Goal: Task Accomplishment & Management: Complete application form

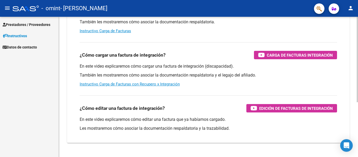
scroll to position [52, 0]
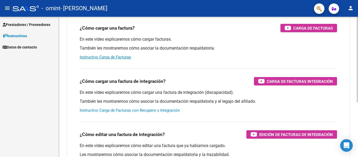
click at [126, 110] on link "Instructivo Carga de Facturas con Recupero x Integración" at bounding box center [130, 110] width 100 height 5
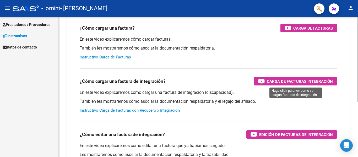
click at [270, 81] on span "Carga de Facturas Integración" at bounding box center [300, 81] width 66 height 7
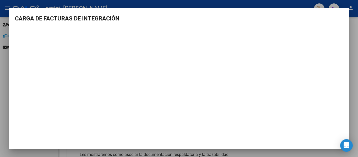
drag, startPoint x: 266, startPoint y: 5, endPoint x: 263, endPoint y: 17, distance: 12.6
click at [263, 17] on div "CARGA DE FACTURAS DE INTEGRACIÓN" at bounding box center [179, 78] width 358 height 157
click at [355, 26] on div at bounding box center [179, 78] width 358 height 157
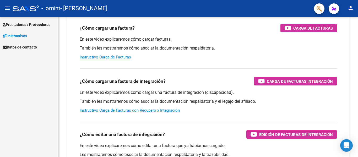
click at [46, 25] on span "Prestadores / Proveedores" at bounding box center [27, 25] width 48 height 6
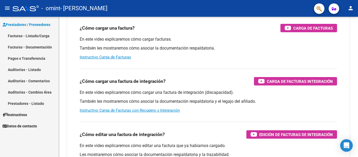
click at [39, 34] on link "Facturas - Listado/Carga" at bounding box center [29, 35] width 58 height 11
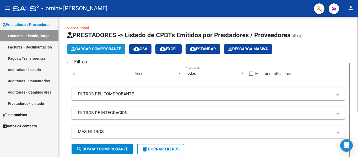
click at [97, 48] on span "Cargar Comprobante" at bounding box center [96, 49] width 50 height 5
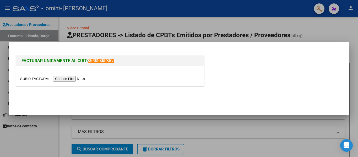
click at [73, 79] on input "file" at bounding box center [53, 78] width 66 height 5
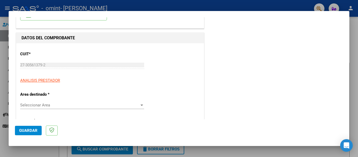
scroll to position [52, 0]
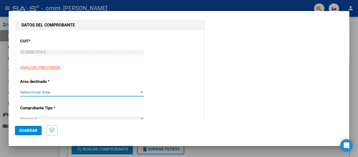
click at [54, 92] on span "Seleccionar Area" at bounding box center [79, 92] width 119 height 5
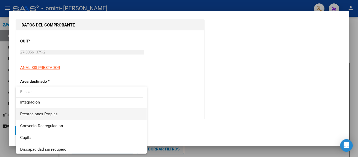
scroll to position [39, 0]
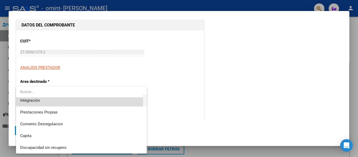
click at [53, 101] on span "Integración" at bounding box center [81, 101] width 122 height 12
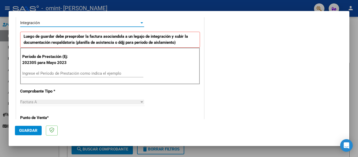
scroll to position [131, 0]
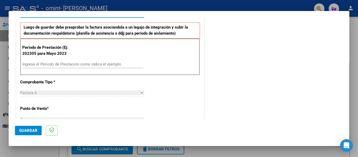
click at [41, 63] on input "Ingrese el Período de Prestación como indica el ejemplo" at bounding box center [82, 64] width 121 height 5
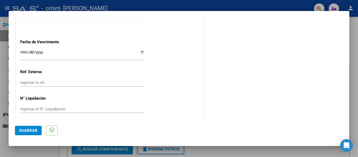
scroll to position [349, 0]
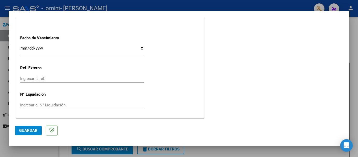
type input "202505"
click at [32, 129] on span "Guardar" at bounding box center [28, 130] width 18 height 5
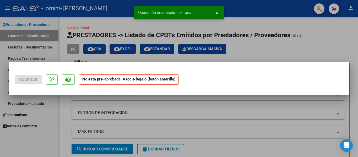
scroll to position [0, 0]
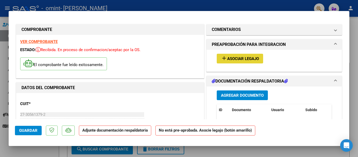
click at [222, 57] on mat-icon "add" at bounding box center [224, 58] width 6 height 6
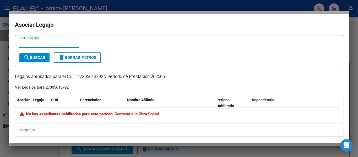
click at [1, 47] on div at bounding box center [179, 78] width 358 height 157
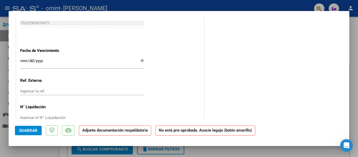
scroll to position [353, 0]
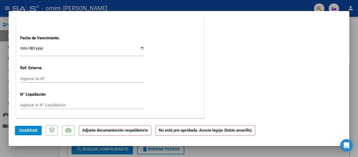
click at [36, 130] on span "Guardar" at bounding box center [28, 130] width 18 height 5
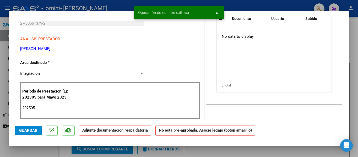
scroll to position [0, 0]
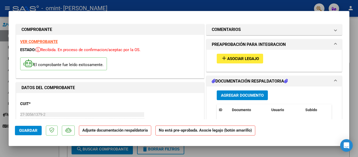
click at [227, 57] on span "Asociar Legajo" at bounding box center [243, 58] width 32 height 5
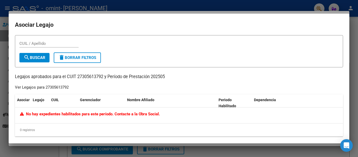
click at [6, 29] on div at bounding box center [179, 78] width 358 height 157
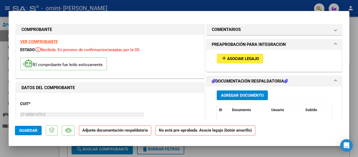
click at [221, 6] on div at bounding box center [179, 78] width 358 height 157
type input "$ 0,00"
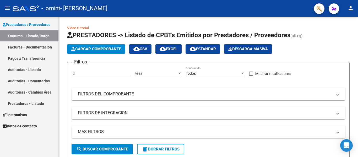
click at [48, 36] on link "Facturas - Listado/Carga" at bounding box center [29, 35] width 58 height 11
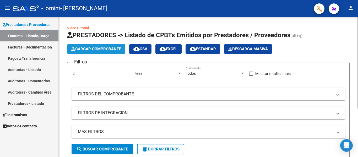
click at [86, 47] on span "Cargar Comprobante" at bounding box center [96, 49] width 50 height 5
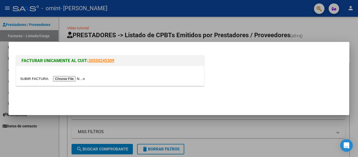
click at [69, 78] on input "file" at bounding box center [53, 78] width 66 height 5
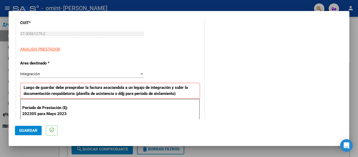
scroll to position [79, 0]
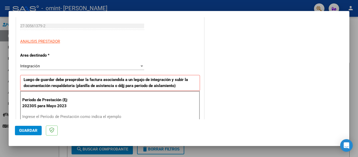
click at [44, 66] on div "Integración" at bounding box center [79, 66] width 119 height 5
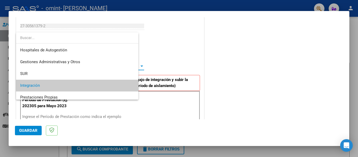
scroll to position [20, 0]
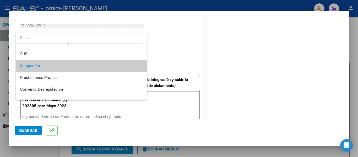
click at [43, 65] on span "Integración" at bounding box center [81, 66] width 122 height 12
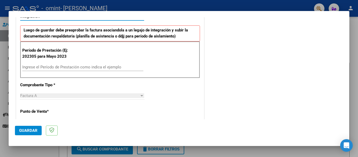
scroll to position [131, 0]
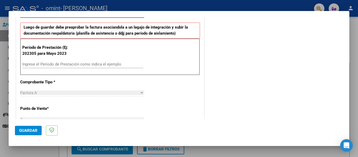
click at [45, 64] on input "Ingrese el Período de Prestación como indica el ejemplo" at bounding box center [82, 64] width 121 height 5
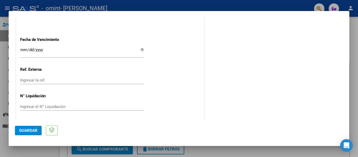
scroll to position [349, 0]
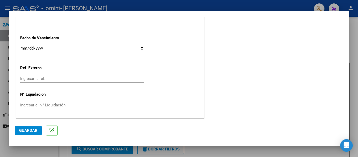
type input "202506"
click at [26, 130] on span "Guardar" at bounding box center [28, 130] width 18 height 5
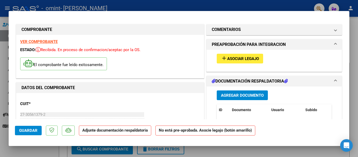
click at [233, 60] on span "Asociar Legajo" at bounding box center [243, 58] width 32 height 5
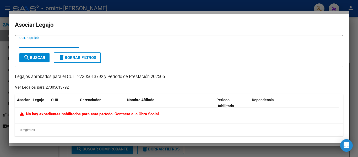
click at [41, 58] on span "search Buscar" at bounding box center [35, 57] width 22 height 5
click at [29, 44] on input "CUIL / Apellido" at bounding box center [48, 43] width 59 height 5
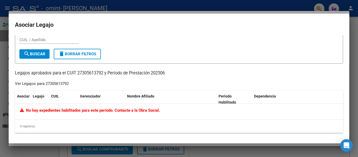
click at [7, 115] on div at bounding box center [179, 78] width 358 height 157
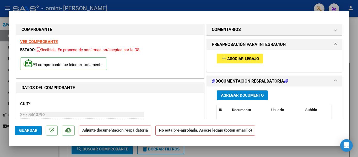
click at [53, 41] on strong "VER COMPROBANTE" at bounding box center [38, 41] width 37 height 5
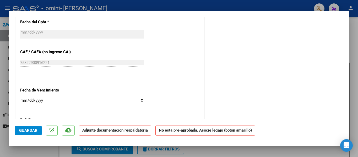
scroll to position [353, 0]
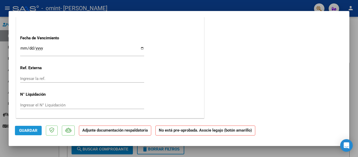
click at [27, 131] on span "Guardar" at bounding box center [28, 130] width 18 height 5
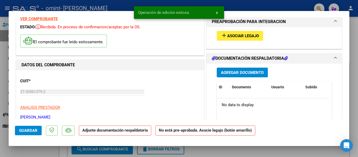
scroll to position [0, 0]
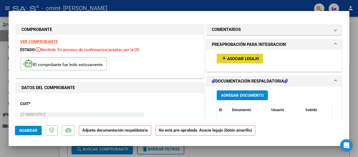
click at [239, 58] on span "Asociar Legajo" at bounding box center [243, 58] width 32 height 5
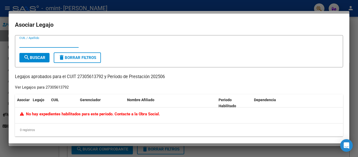
click at [6, 42] on div at bounding box center [179, 78] width 358 height 157
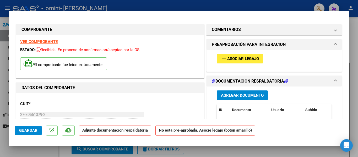
click at [8, 45] on div at bounding box center [179, 78] width 358 height 157
type input "$ 0,00"
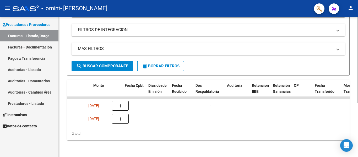
scroll to position [0, 215]
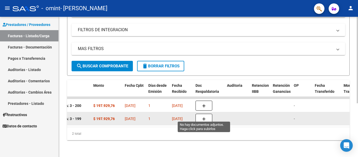
click at [203, 117] on icon "button" at bounding box center [204, 119] width 4 height 4
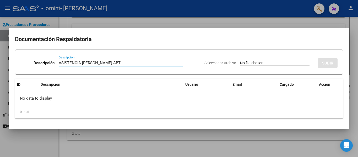
type input "ASISTENCIA [PERSON_NAME] ABT"
click at [240, 62] on input "Seleccionar Archivo" at bounding box center [274, 63] width 69 height 5
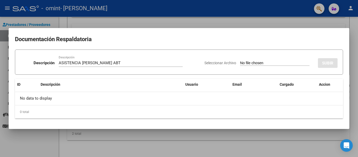
type input "C:\fakepath\FACTURA [PERSON_NAME].pdf"
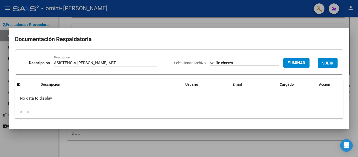
click at [328, 64] on span "SUBIR" at bounding box center [327, 63] width 11 height 5
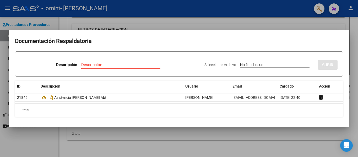
click at [191, 21] on div at bounding box center [179, 78] width 358 height 157
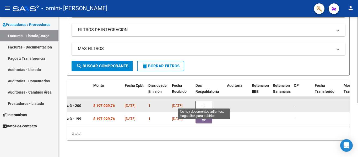
click at [206, 101] on button "button" at bounding box center [203, 106] width 17 height 10
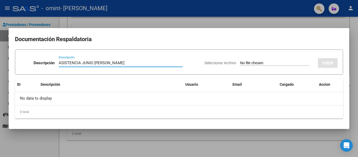
type input "ASISTENCIA JUNIO [PERSON_NAME]"
click at [249, 58] on div "Seleccionar Archivo SUBIR" at bounding box center [270, 62] width 133 height 16
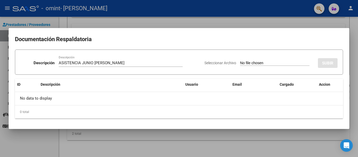
click at [249, 60] on div "Seleccionar Archivo SUBIR" at bounding box center [270, 62] width 133 height 16
click at [246, 63] on input "Seleccionar Archivo" at bounding box center [274, 63] width 69 height 5
type input "C:\fakepath\ASISTENCIA [PERSON_NAME].pdf"
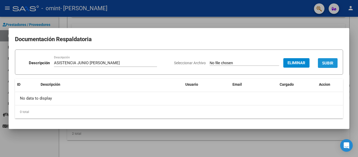
click at [326, 61] on span "SUBIR" at bounding box center [327, 63] width 11 height 5
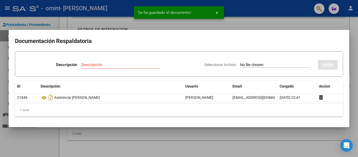
click at [295, 22] on div at bounding box center [179, 78] width 358 height 157
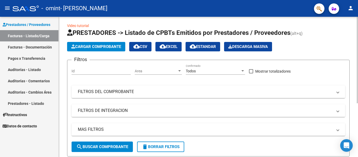
scroll to position [0, 0]
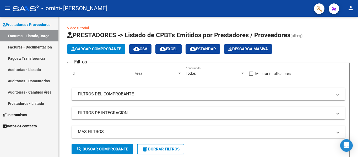
click at [32, 37] on link "Facturas - Listado/Carga" at bounding box center [29, 35] width 58 height 11
click at [47, 36] on link "Facturas - Listado/Carga" at bounding box center [29, 35] width 58 height 11
click at [99, 49] on span "Cargar Comprobante" at bounding box center [96, 49] width 50 height 5
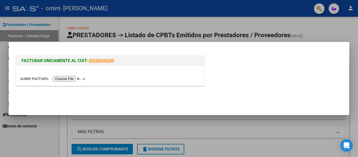
click at [81, 79] on input "file" at bounding box center [53, 78] width 66 height 5
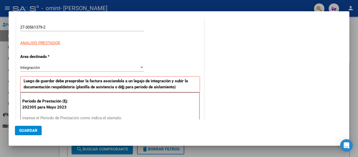
scroll to position [105, 0]
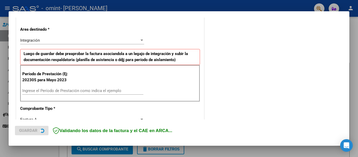
click at [54, 91] on input "Ingrese el Período de Prestación como indica el ejemplo" at bounding box center [82, 90] width 121 height 5
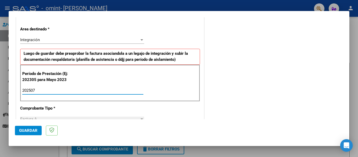
type input "202507"
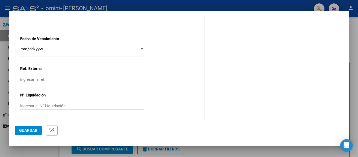
scroll to position [349, 0]
click at [30, 129] on span "Guardar" at bounding box center [28, 130] width 18 height 5
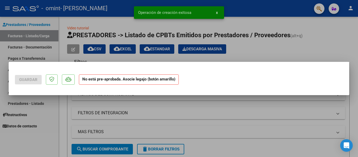
scroll to position [0, 0]
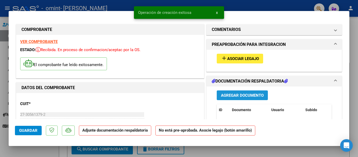
click at [230, 95] on span "Agregar Documento" at bounding box center [242, 95] width 43 height 5
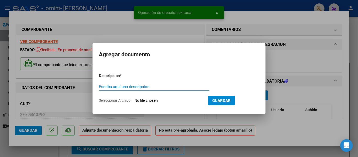
click at [129, 85] on input "Escriba aquí una descripcion" at bounding box center [154, 86] width 111 height 5
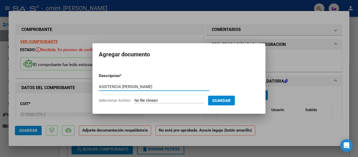
type input "ASISTENCIA [PERSON_NAME]"
click at [153, 100] on input "Seleccionar Archivo" at bounding box center [168, 100] width 69 height 5
type input "C:\fakepath\ASISTENCIA [PERSON_NAME].pdf"
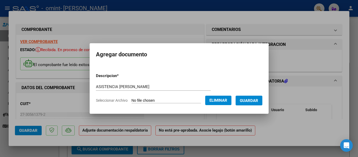
click at [258, 102] on span "Guardar" at bounding box center [249, 100] width 18 height 5
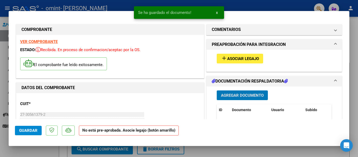
click at [233, 58] on span "Asociar Legajo" at bounding box center [243, 58] width 32 height 5
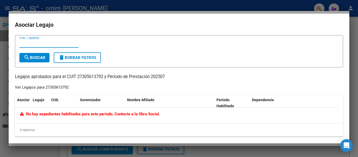
click at [4, 30] on div at bounding box center [179, 78] width 358 height 157
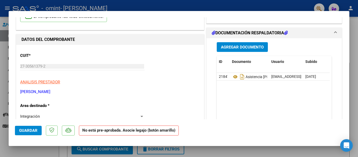
scroll to position [52, 0]
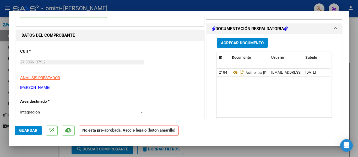
click at [33, 128] on span "Guardar" at bounding box center [28, 130] width 18 height 5
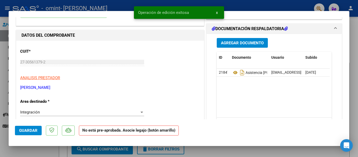
scroll to position [0, 0]
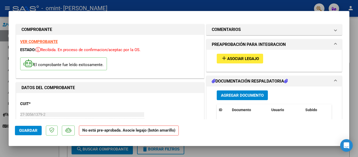
click at [234, 59] on span "Asociar Legajo" at bounding box center [243, 58] width 32 height 5
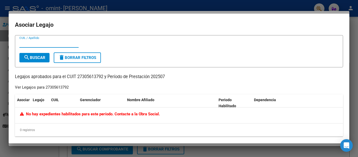
click at [4, 12] on div at bounding box center [179, 78] width 358 height 157
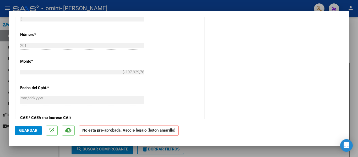
scroll to position [262, 0]
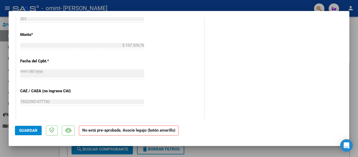
click at [33, 134] on button "Guardar" at bounding box center [28, 130] width 27 height 9
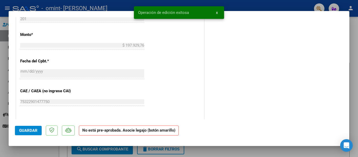
click at [223, 2] on div "Operación de edición exitosa x" at bounding box center [179, 12] width 103 height 25
click at [239, 6] on div at bounding box center [179, 78] width 358 height 157
type input "$ 0,00"
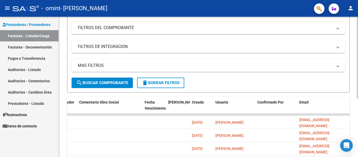
scroll to position [0, 0]
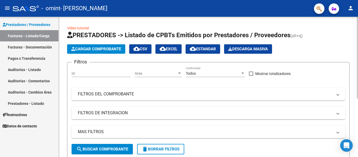
click at [115, 74] on input "Id" at bounding box center [100, 73] width 59 height 4
click at [138, 73] on span "Area" at bounding box center [156, 73] width 42 height 4
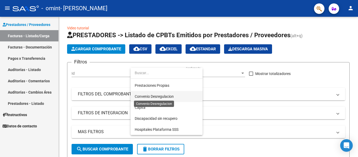
scroll to position [28, 0]
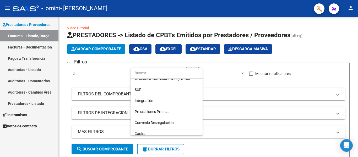
click at [315, 49] on div at bounding box center [179, 78] width 358 height 157
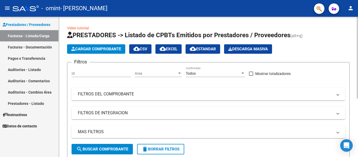
click at [129, 95] on mat-panel-title "FILTROS DEL COMPROBANTE" at bounding box center [205, 94] width 255 height 6
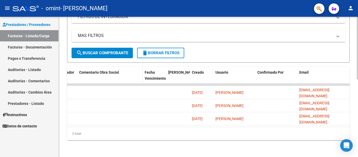
scroll to position [173, 0]
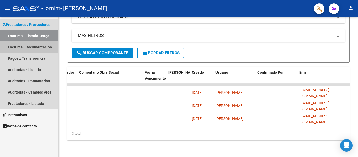
click at [24, 48] on link "Facturas - Documentación" at bounding box center [29, 46] width 58 height 11
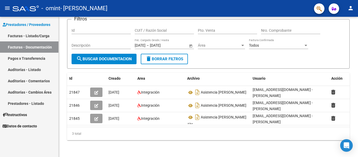
click at [26, 105] on link "Prestadores - Listado" at bounding box center [29, 103] width 58 height 11
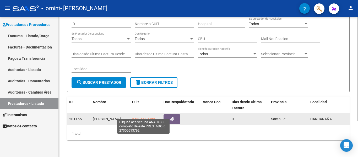
click at [145, 117] on span "27305613792" at bounding box center [143, 119] width 23 height 4
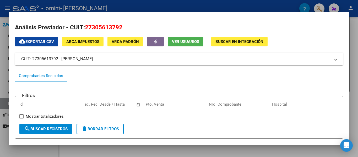
click at [308, 20] on mat-dialog-content "Análisis Prestador - CUIT: 27305613792 cloud_download Exportar CSV ARCA Impuest…" at bounding box center [179, 78] width 340 height 121
click at [184, 5] on div at bounding box center [179, 78] width 358 height 157
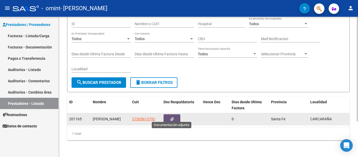
click at [168, 114] on button "button" at bounding box center [171, 119] width 17 height 10
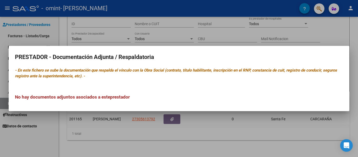
click at [187, 130] on div at bounding box center [179, 78] width 358 height 157
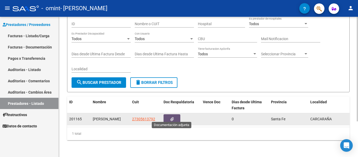
click at [170, 114] on button "button" at bounding box center [171, 119] width 17 height 10
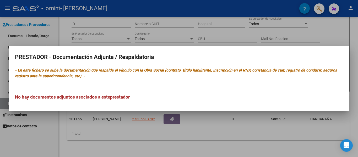
click at [225, 150] on div at bounding box center [179, 78] width 358 height 157
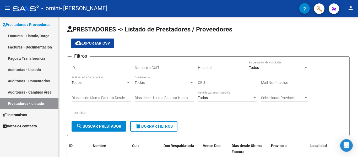
click at [29, 58] on link "Pagos x Transferencia" at bounding box center [29, 58] width 58 height 11
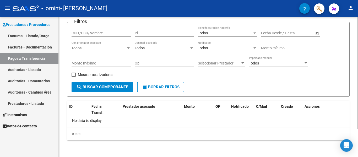
scroll to position [35, 0]
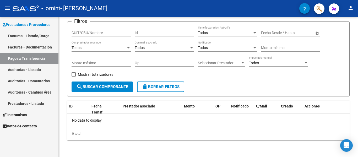
click at [33, 67] on link "Auditorías - Listado" at bounding box center [29, 69] width 58 height 11
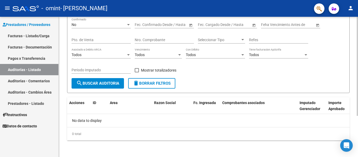
scroll to position [58, 0]
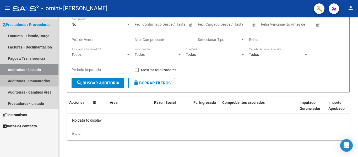
click at [34, 82] on link "Auditorías - Comentarios" at bounding box center [29, 80] width 58 height 11
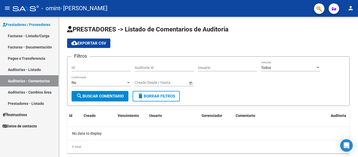
click at [38, 92] on link "Auditorías - Cambios Área" at bounding box center [29, 91] width 58 height 11
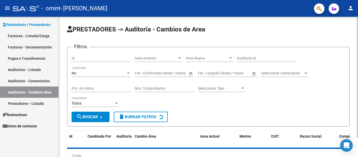
scroll to position [22, 0]
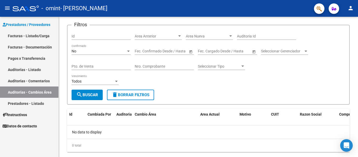
click at [33, 114] on link "Instructivos" at bounding box center [29, 114] width 58 height 11
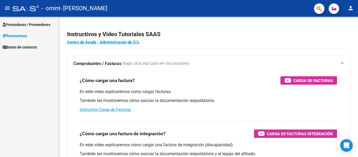
click at [23, 47] on span "Datos de contacto" at bounding box center [20, 47] width 34 height 6
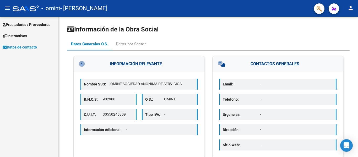
click at [27, 37] on span "Instructivos" at bounding box center [15, 36] width 24 height 6
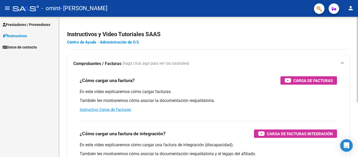
click at [95, 42] on link "Centro de Ayuda - Administración de O.S." at bounding box center [103, 42] width 73 height 5
